Goal: Book appointment/travel/reservation

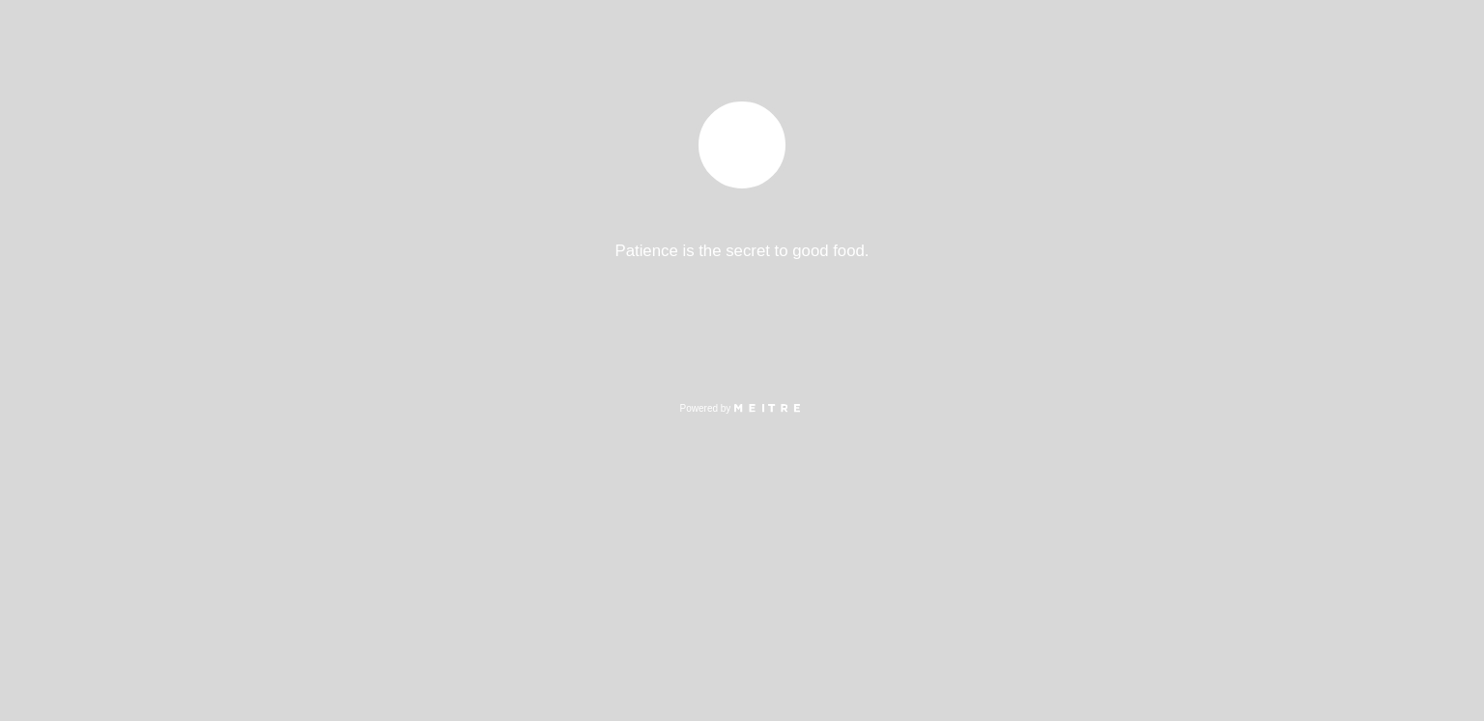
select select "es"
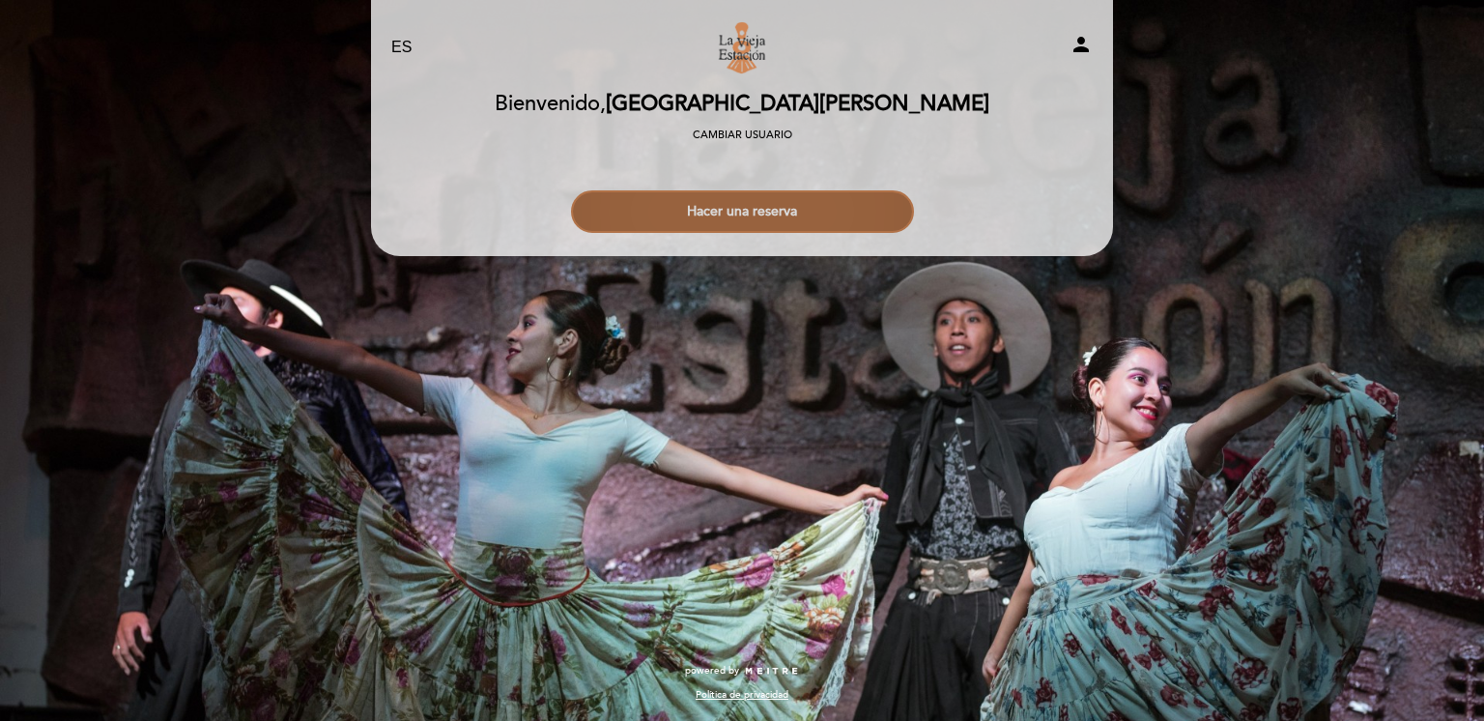
click at [765, 207] on button "Hacer una reserva" at bounding box center [742, 211] width 343 height 43
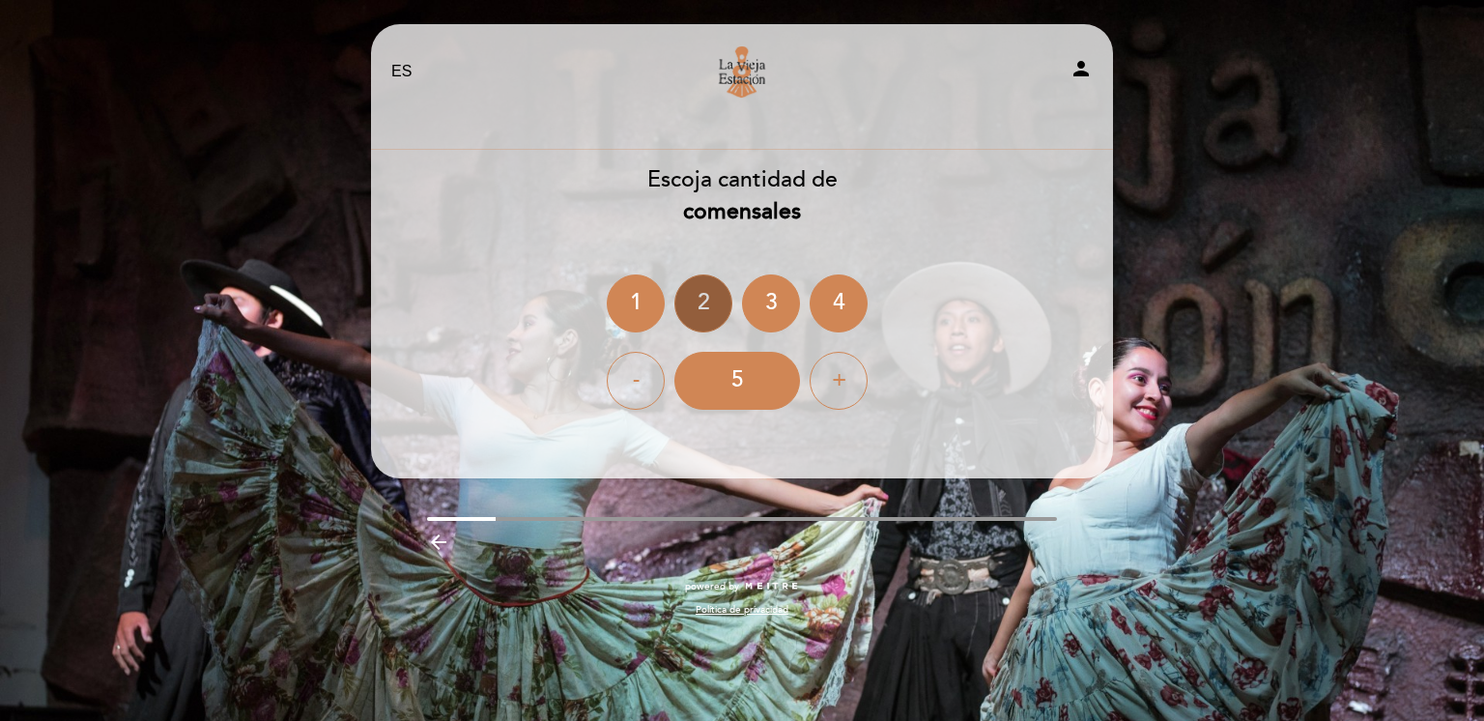
click at [703, 302] on div "2" at bounding box center [704, 303] width 58 height 58
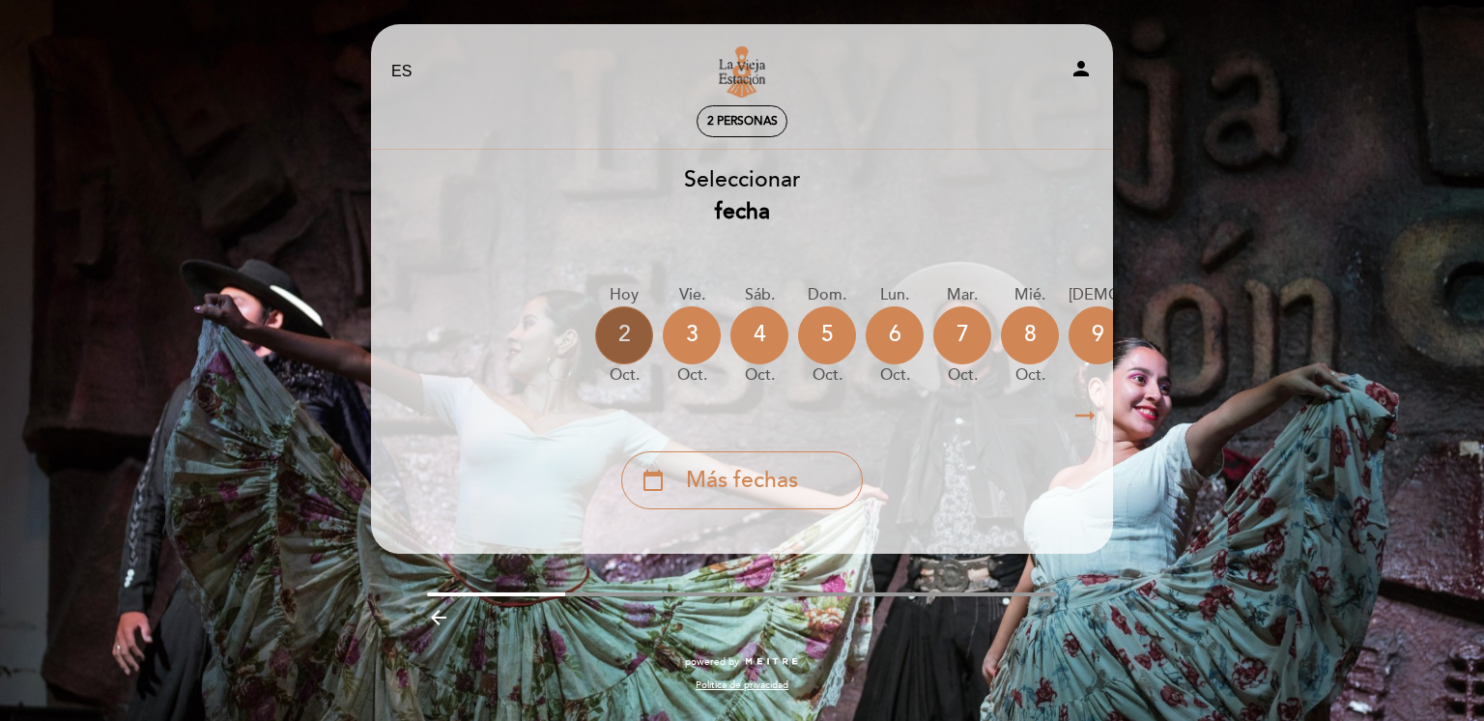
click at [622, 334] on div "2" at bounding box center [624, 335] width 58 height 58
